Goal: Task Accomplishment & Management: Complete application form

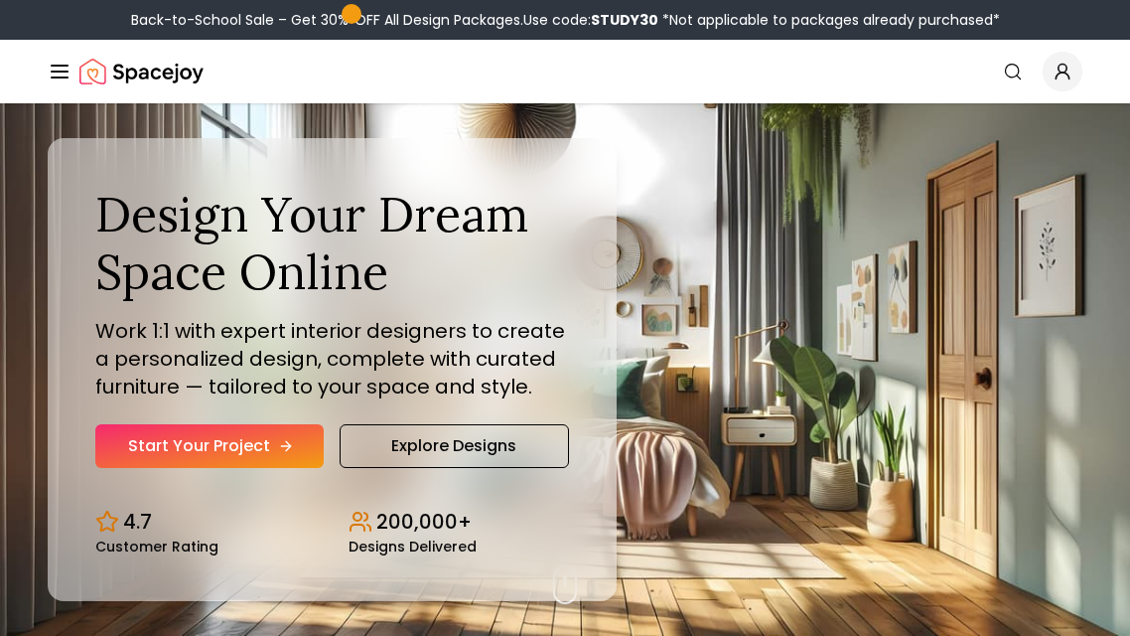
click at [233, 443] on link "Start Your Project" at bounding box center [209, 446] width 228 height 44
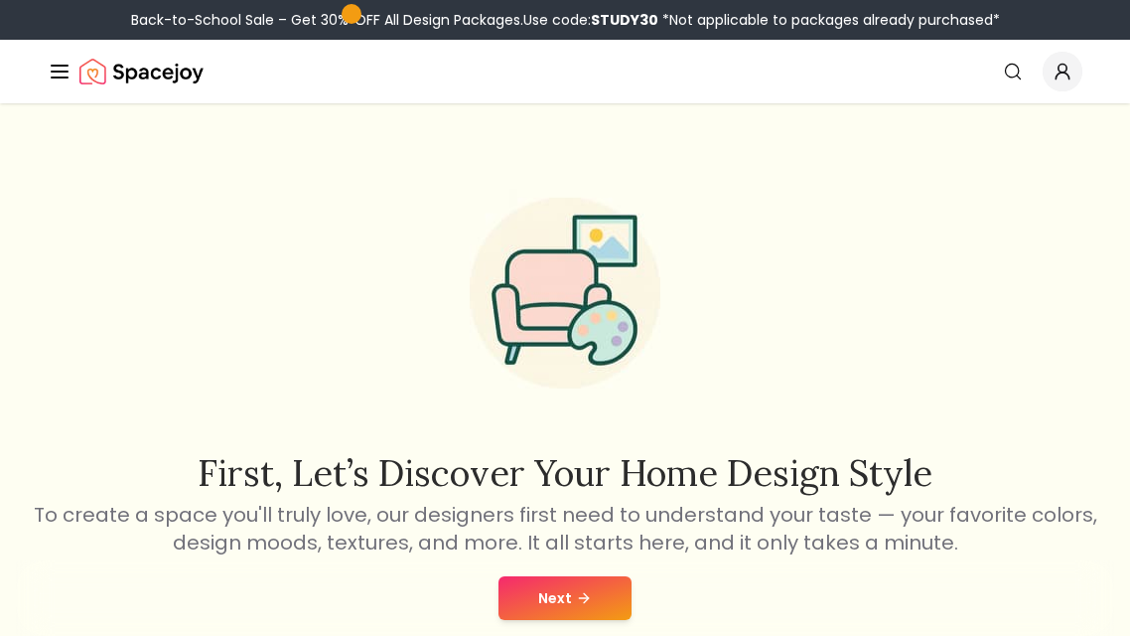
click at [554, 581] on button "Next" at bounding box center [565, 598] width 133 height 44
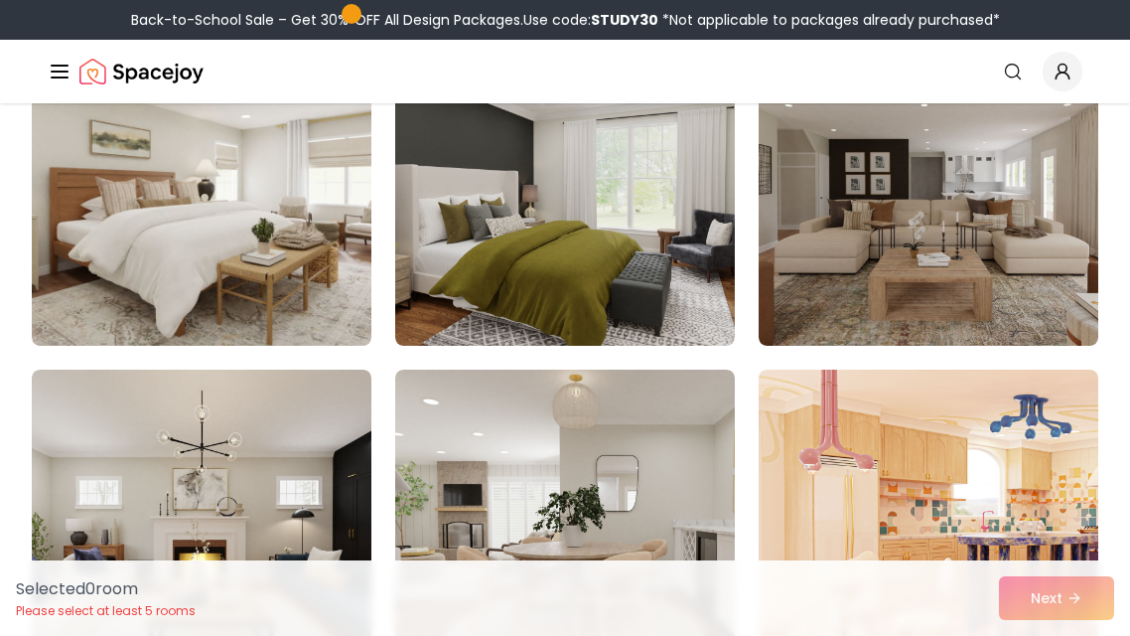
scroll to position [1294, 0]
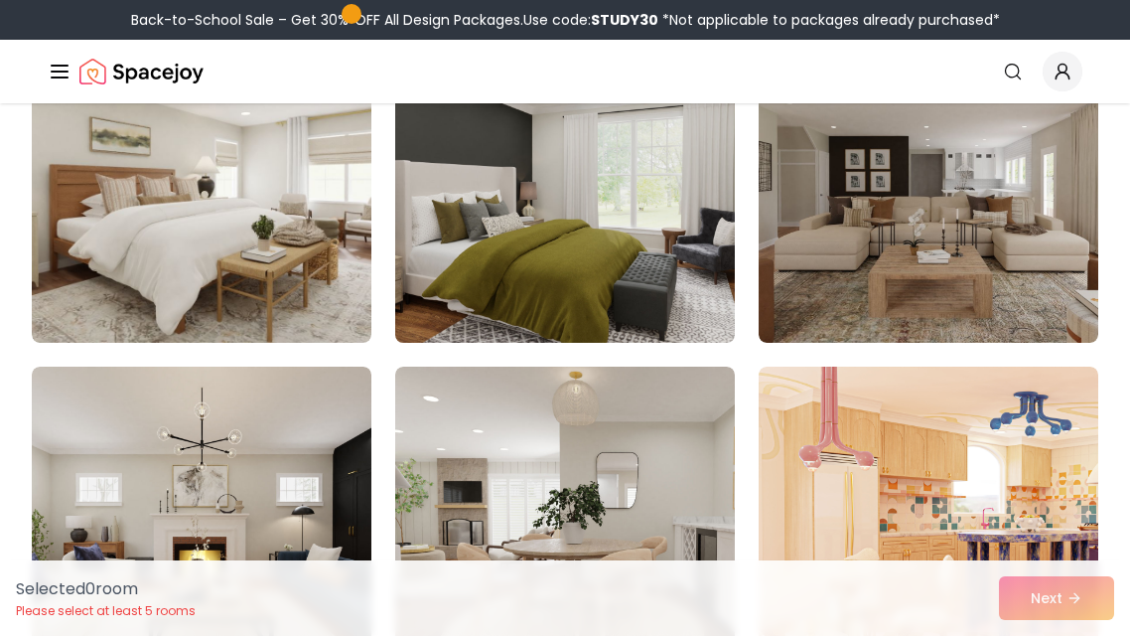
click at [511, 223] on img at bounding box center [564, 184] width 357 height 334
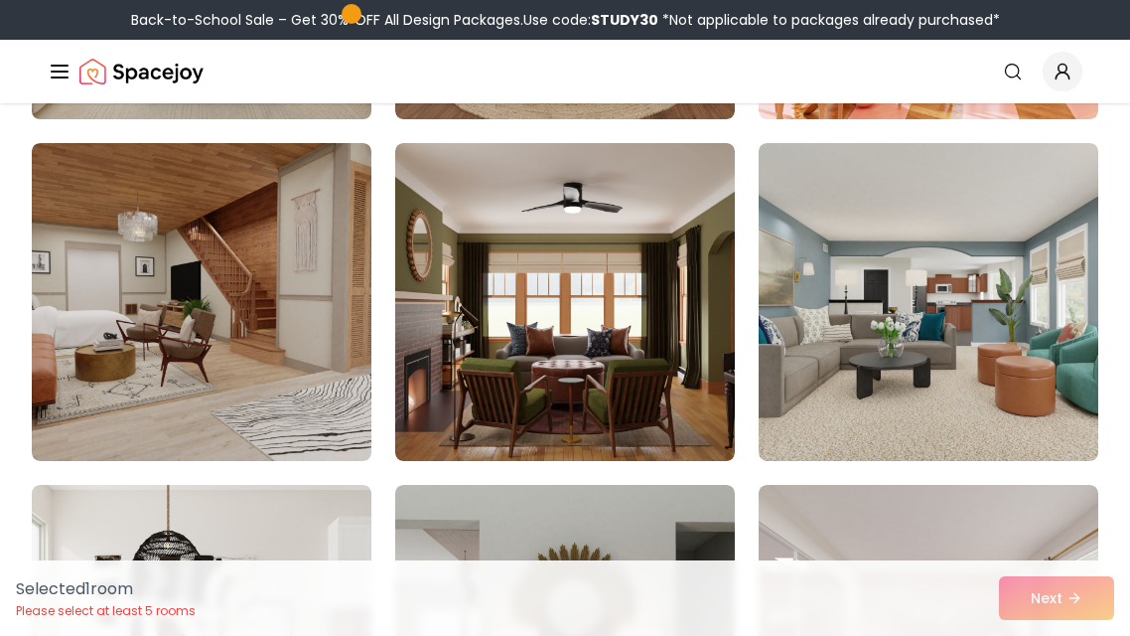
scroll to position [1858, 0]
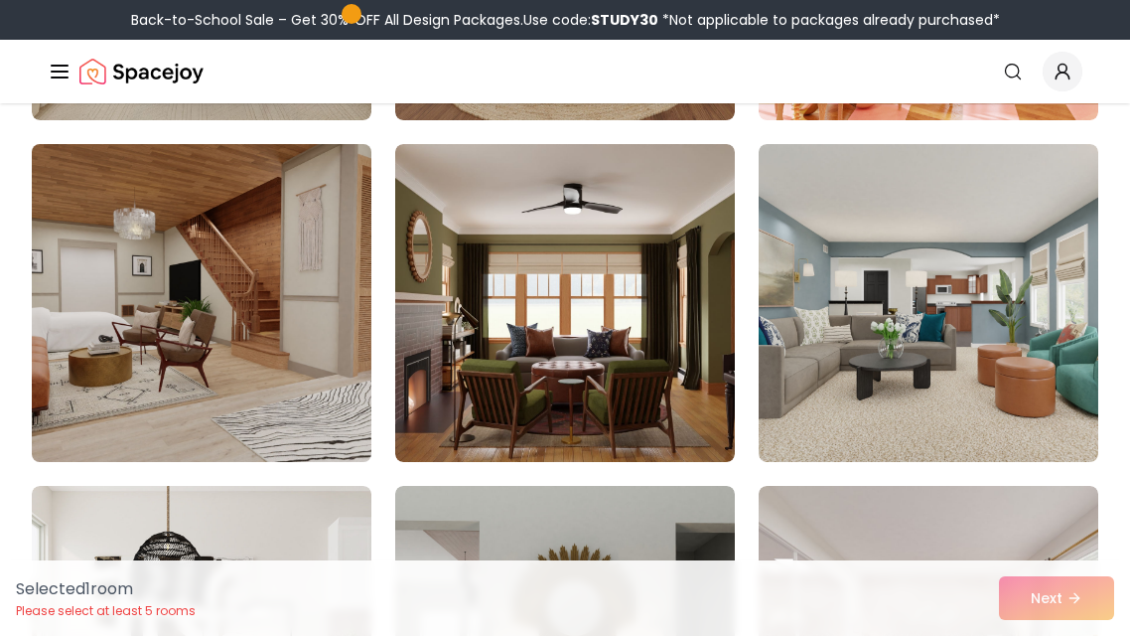
click at [266, 260] on img at bounding box center [201, 303] width 357 height 334
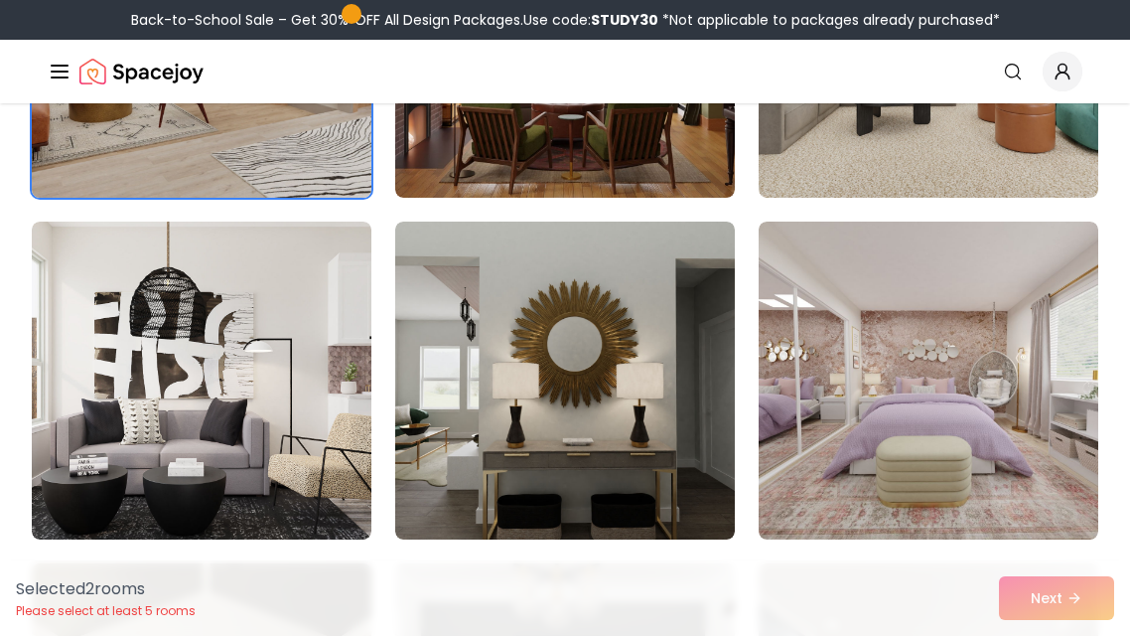
scroll to position [2134, 0]
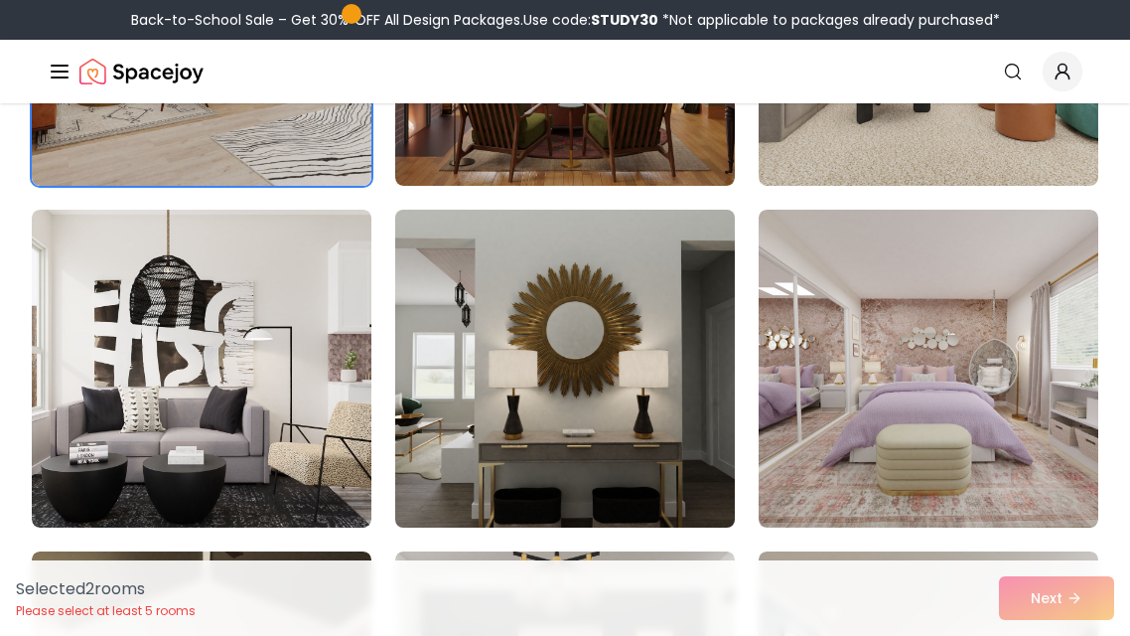
click at [550, 369] on img at bounding box center [564, 369] width 357 height 334
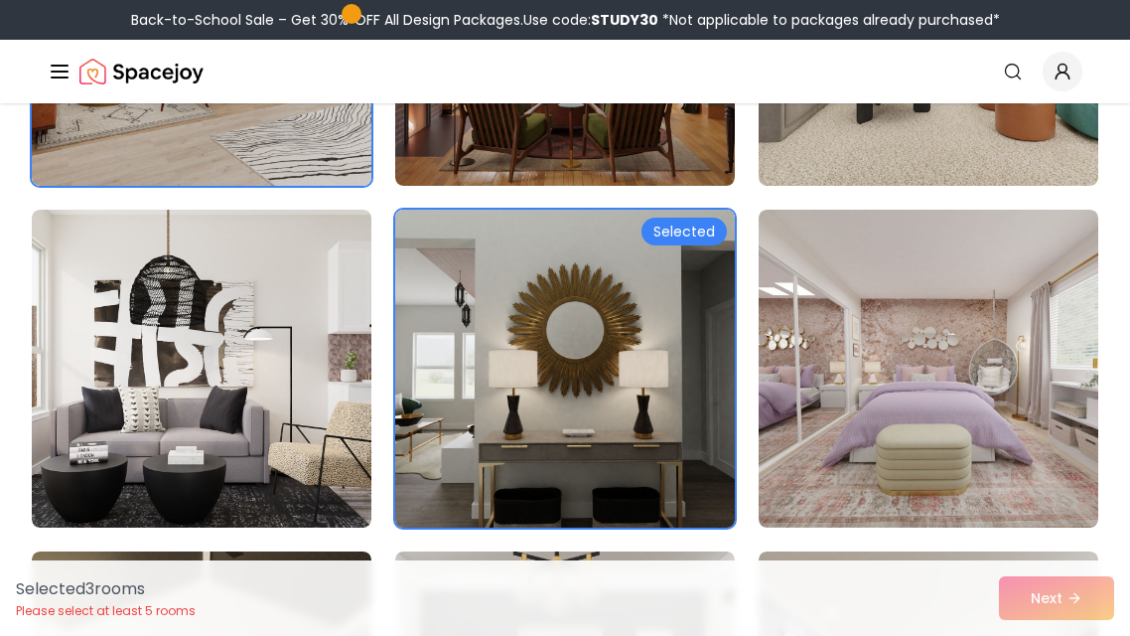
click at [550, 369] on img at bounding box center [564, 369] width 357 height 334
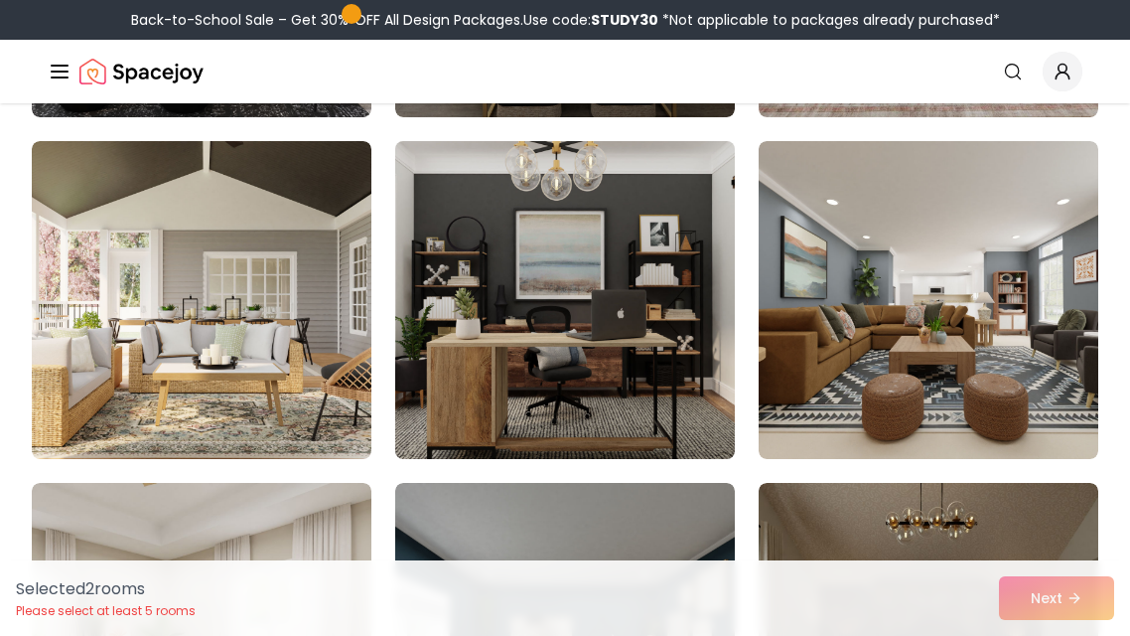
scroll to position [2549, 0]
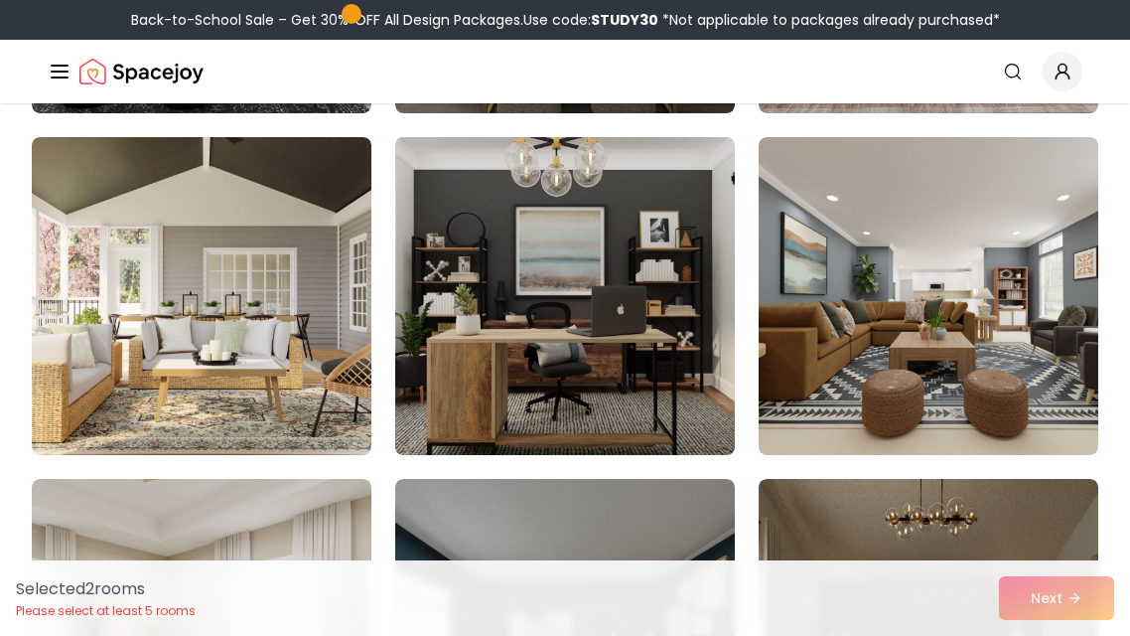
click at [556, 348] on img at bounding box center [564, 296] width 357 height 334
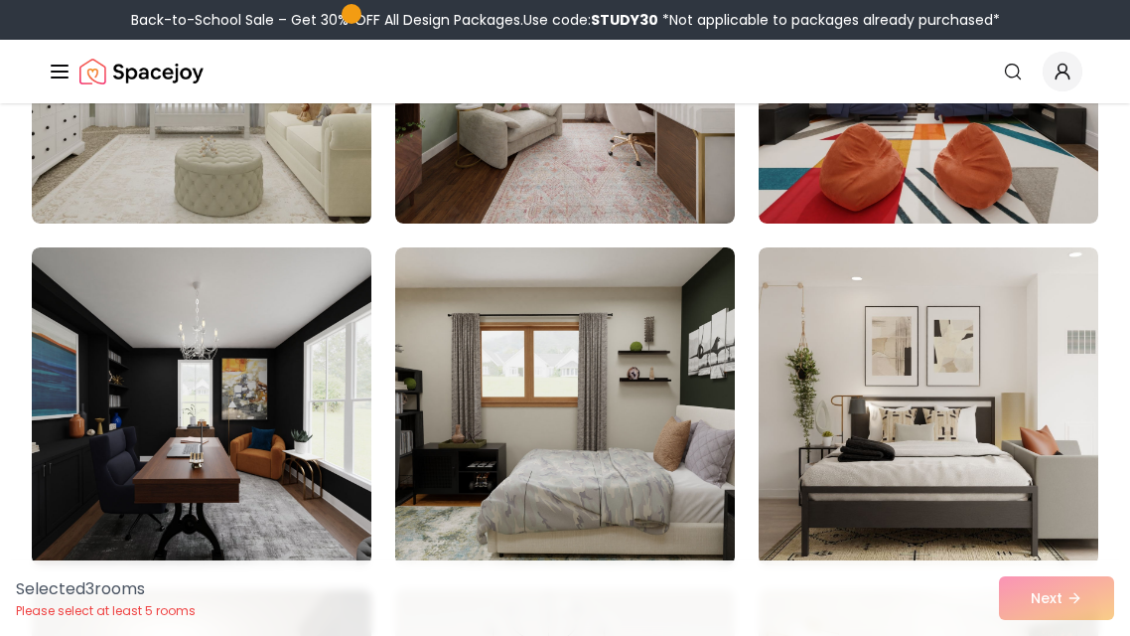
scroll to position [3475, 0]
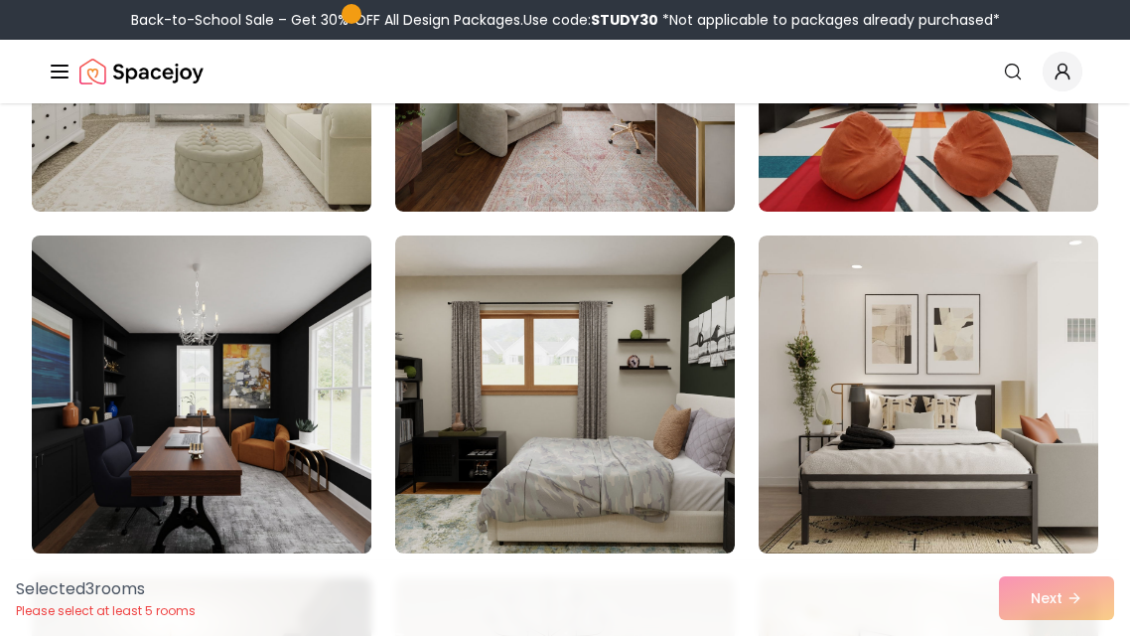
click at [248, 425] on img at bounding box center [201, 394] width 357 height 334
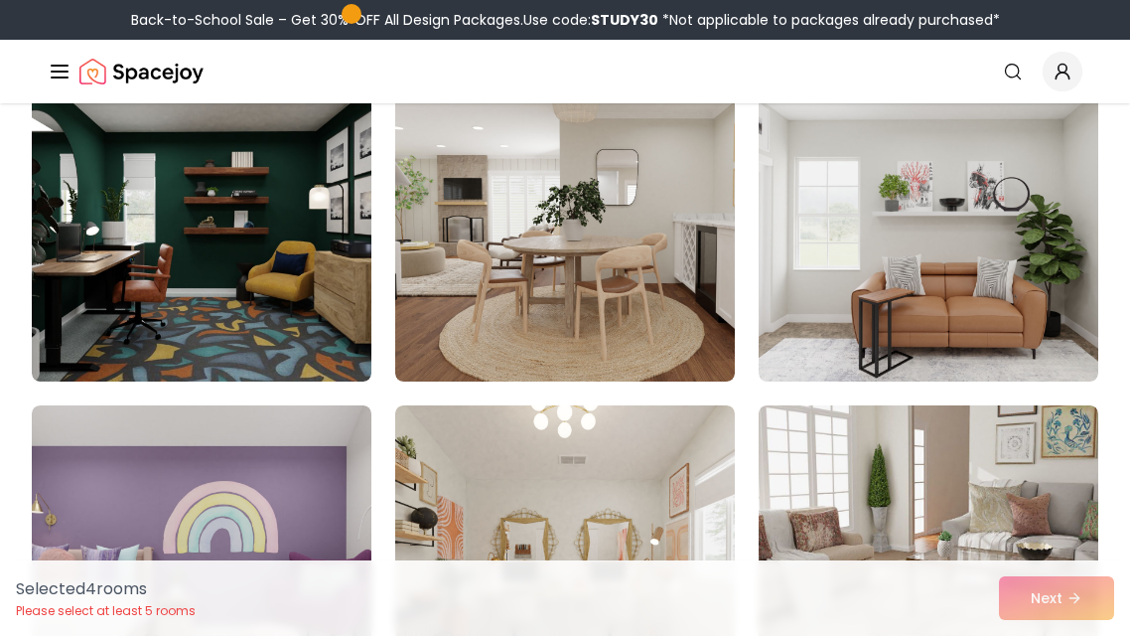
scroll to position [5359, 0]
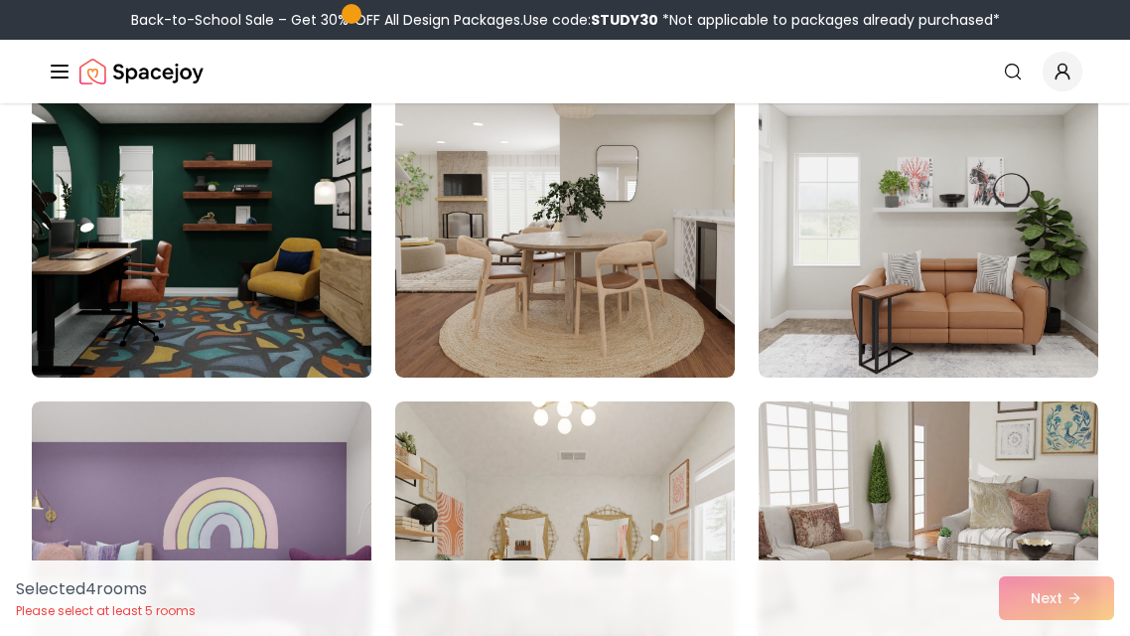
click at [195, 312] on img at bounding box center [201, 219] width 357 height 334
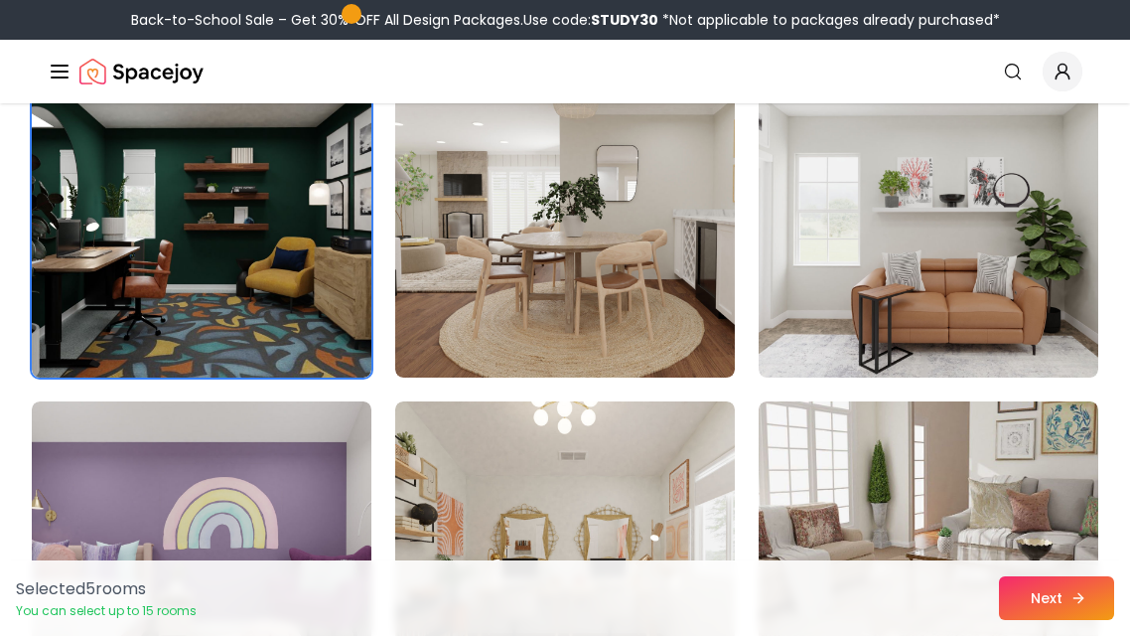
click at [1075, 613] on button "Next" at bounding box center [1056, 598] width 115 height 44
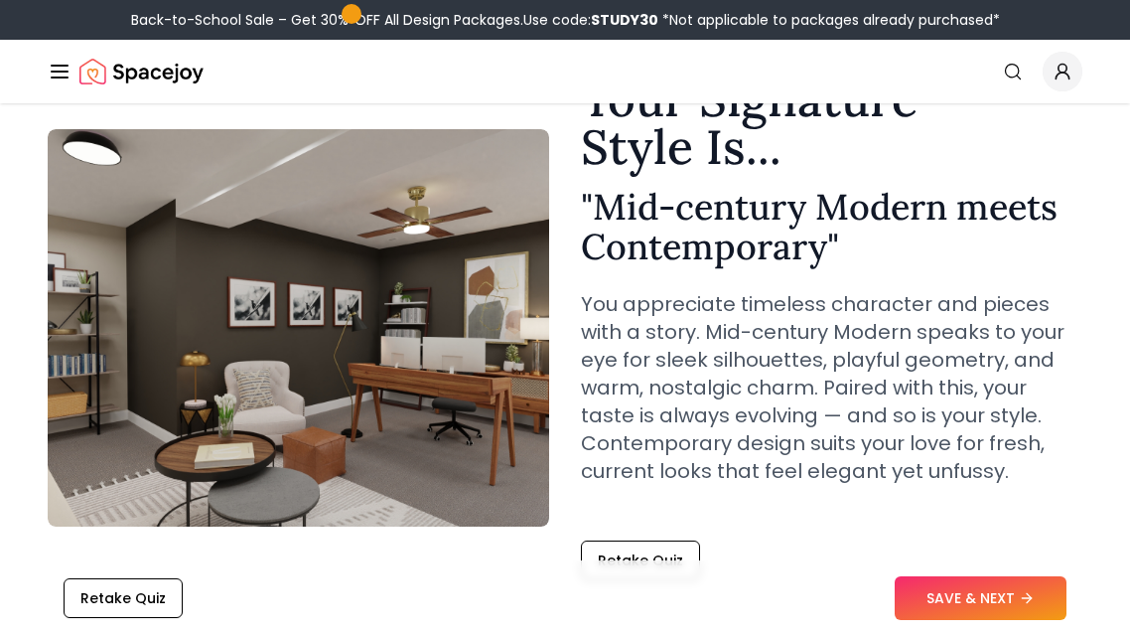
scroll to position [113, 0]
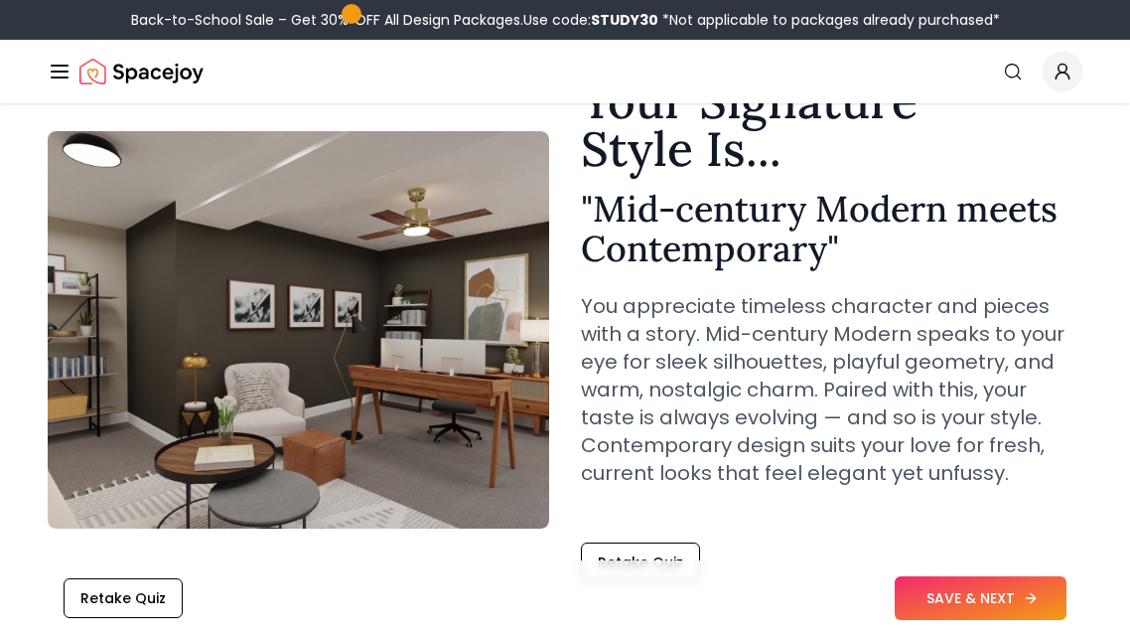
click at [981, 603] on button "SAVE & NEXT" at bounding box center [981, 598] width 172 height 44
